Goal: Task Accomplishment & Management: Manage account settings

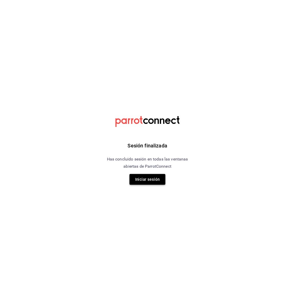
click at [154, 176] on button "Iniciar sesión" at bounding box center [147, 179] width 36 height 11
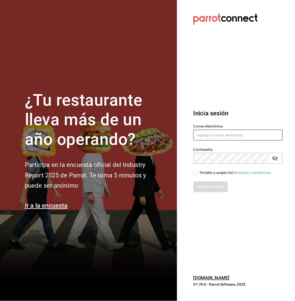
type input "guiconstituyentes@gmail.com"
click at [196, 173] on input "He leído y acepto los Términos y condiciones." at bounding box center [195, 172] width 5 height 5
checkbox input "true"
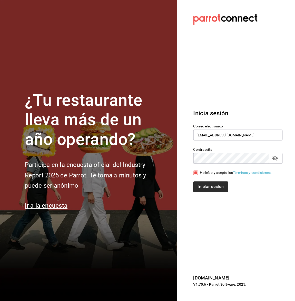
click at [198, 186] on button "Iniciar sesión" at bounding box center [210, 186] width 35 height 11
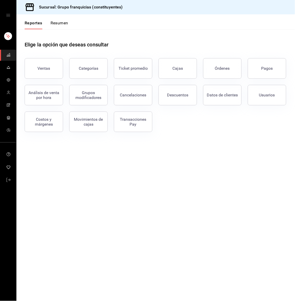
click at [56, 23] on button "Resumen" at bounding box center [59, 25] width 18 height 9
click at [56, 23] on html "Sucursal: Grupo franquicias (constituyentes) Reportes Resumen Elige la opción q…" at bounding box center [147, 150] width 295 height 301
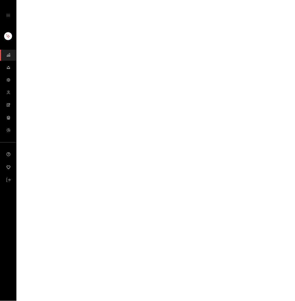
click at [60, 0] on html "GANA 1 MES GRATIS EN TU SUSCRIPCIÓN AQUÍ ¿Recuerdas cómo empezó tu restaurante?…" at bounding box center [147, 0] width 295 height 0
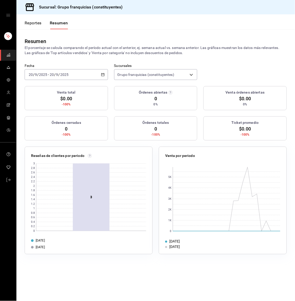
click at [57, 73] on input "9" at bounding box center [57, 75] width 3 height 4
click at [48, 90] on span "Hoy" at bounding box center [49, 89] width 40 height 5
